Goal: Navigation & Orientation: Find specific page/section

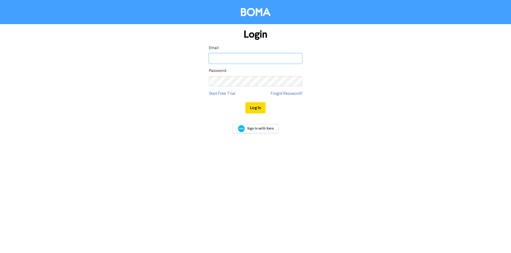
click at [217, 55] on input "email" at bounding box center [255, 58] width 93 height 10
type input "[EMAIL_ADDRESS][DOMAIN_NAME]"
click at [245, 102] on button "Log In" at bounding box center [255, 107] width 20 height 11
